Goal: Go to known website: Access a specific website the user already knows

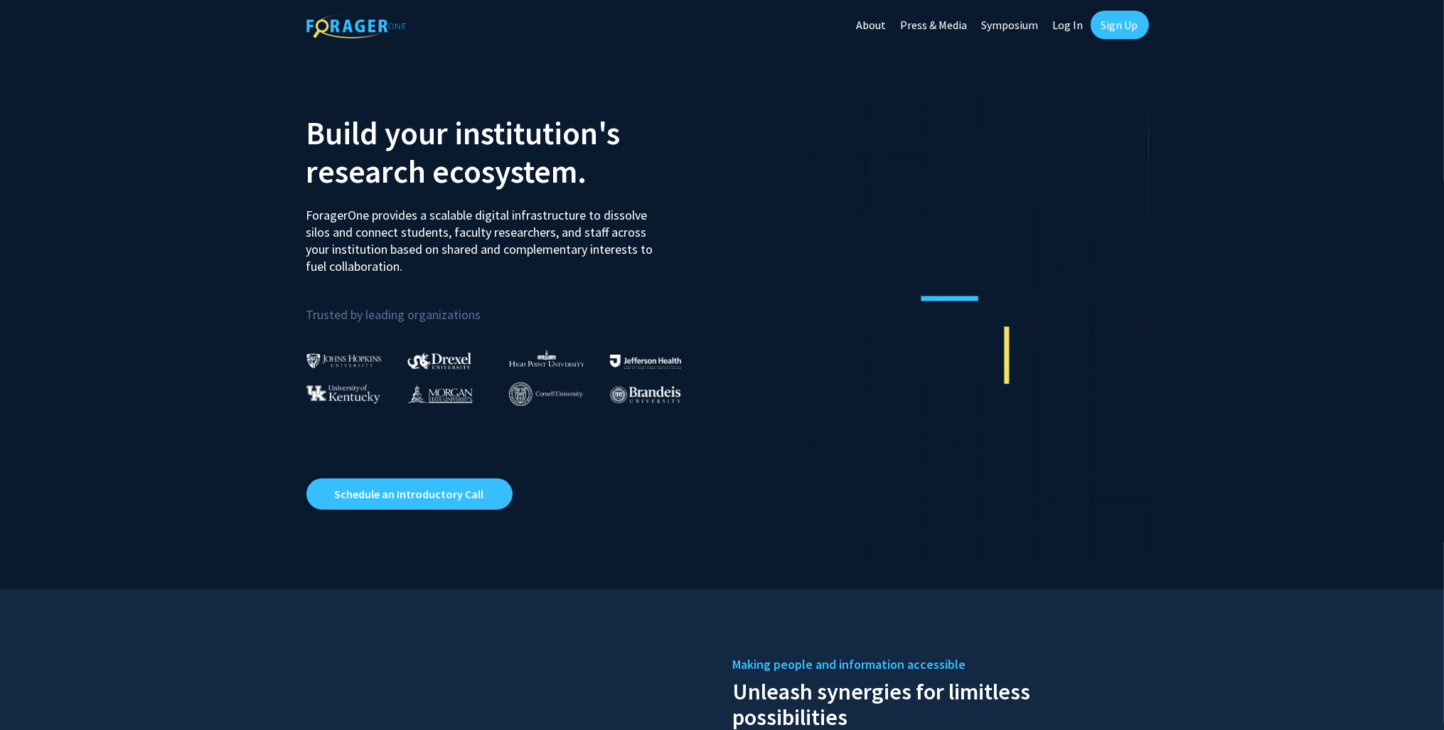
click at [1059, 33] on link "Log In" at bounding box center [1068, 25] width 45 height 50
select select
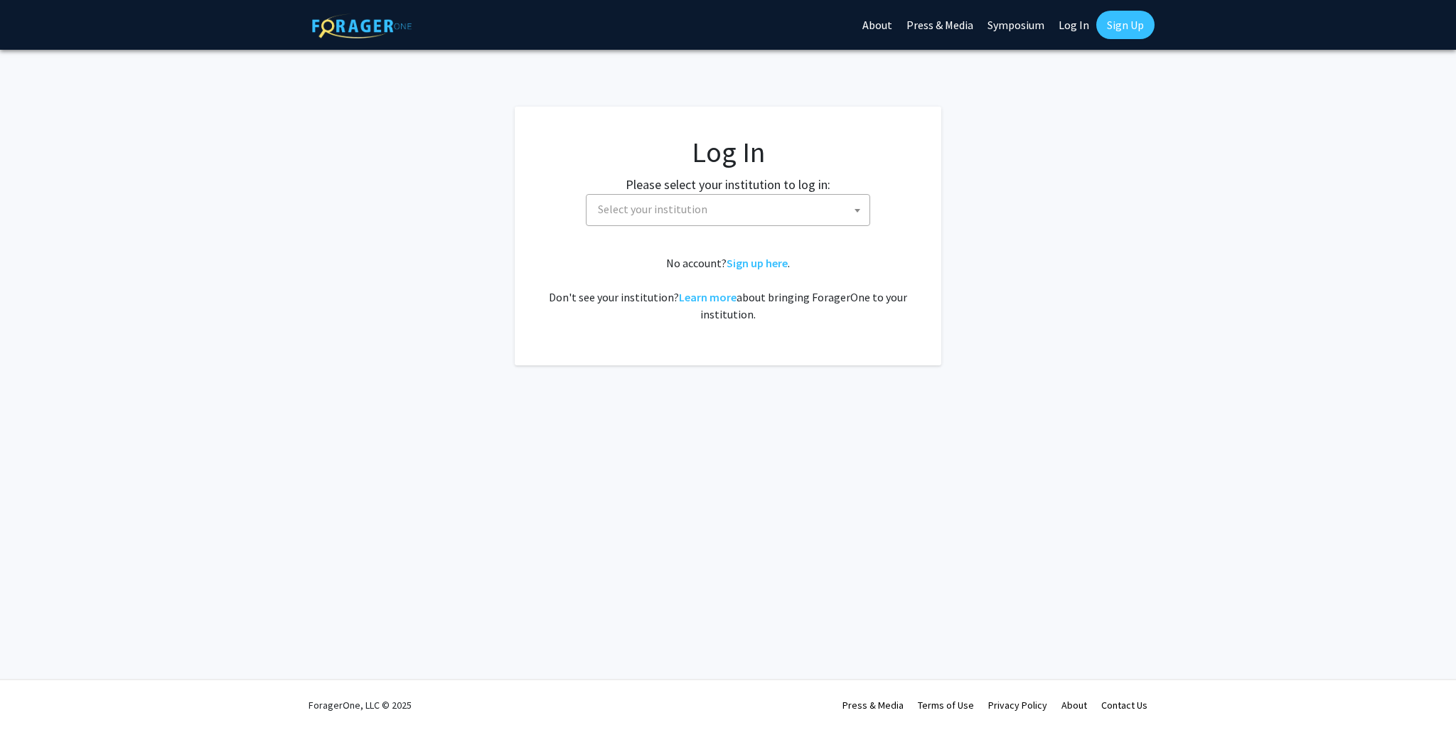
click at [680, 208] on span "Select your institution" at bounding box center [652, 209] width 109 height 14
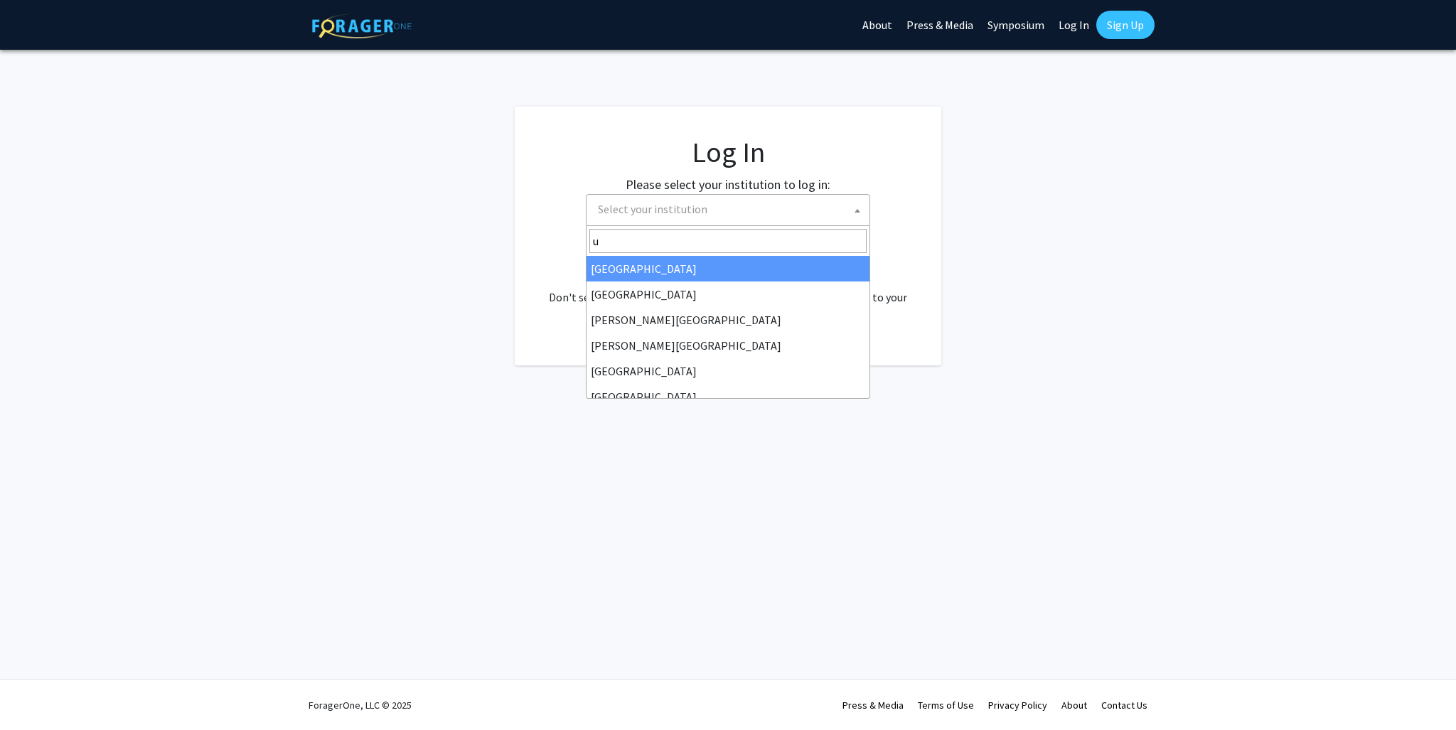
click at [628, 248] on input "u" at bounding box center [727, 241] width 277 height 24
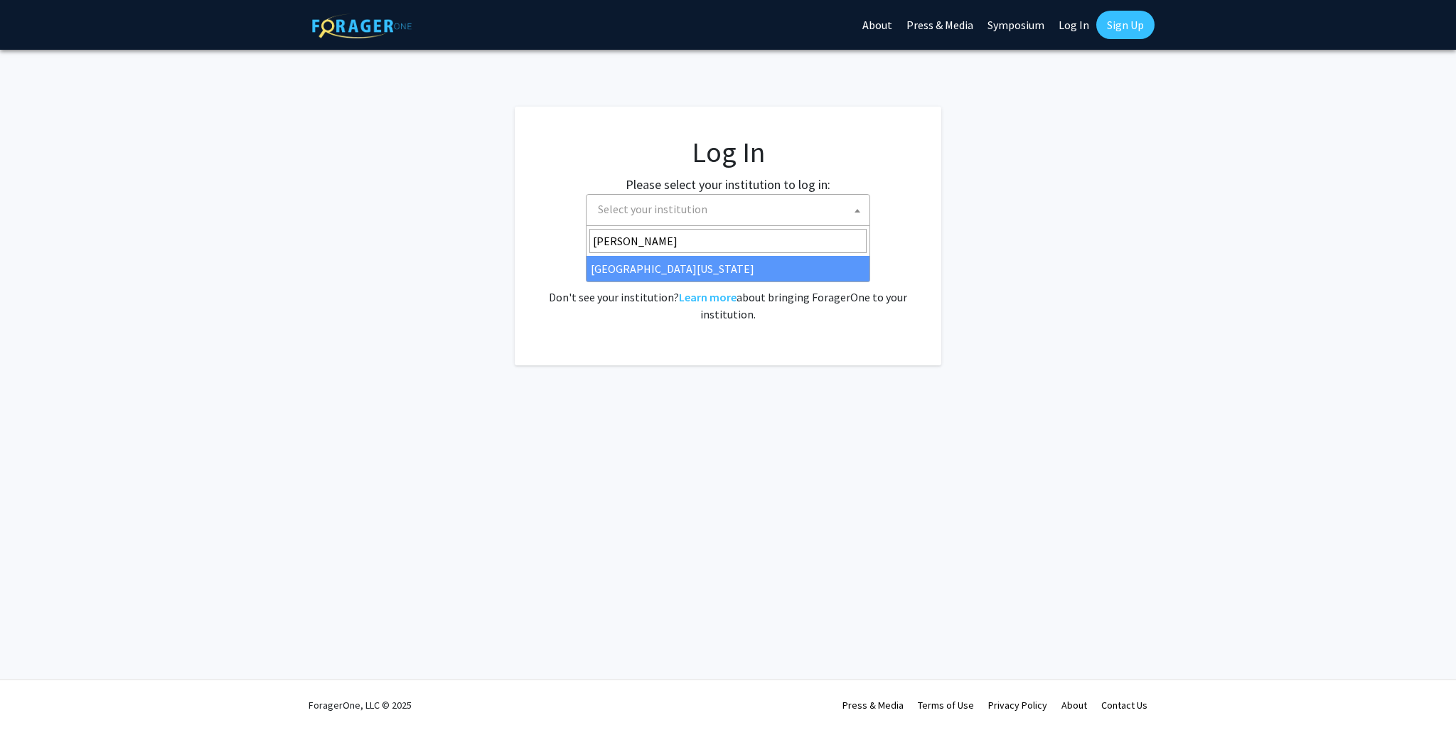
type input "maryla"
select select "31"
